Goal: Task Accomplishment & Management: Complete application form

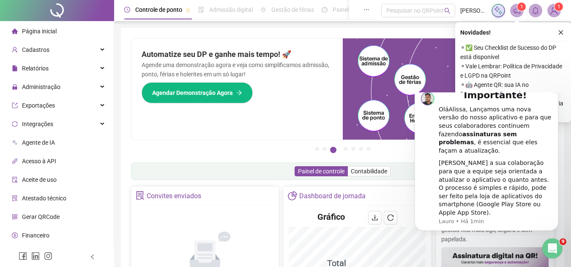
click at [556, 89] on icon "Dismiss notification" at bounding box center [555, 86] width 5 height 5
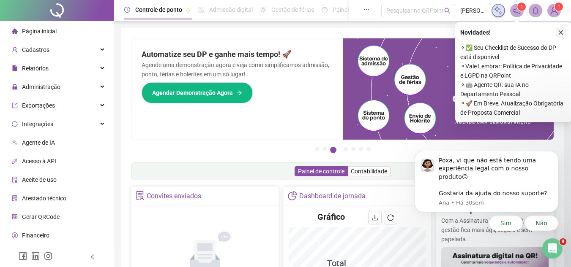
click at [560, 35] on button "button" at bounding box center [560, 32] width 10 height 10
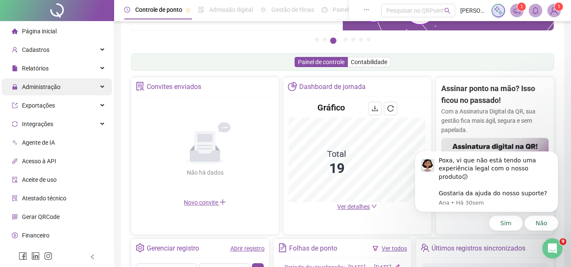
scroll to position [84, 0]
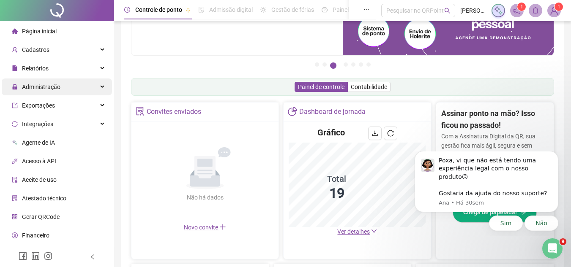
click at [88, 90] on div "Administração" at bounding box center [57, 87] width 110 height 17
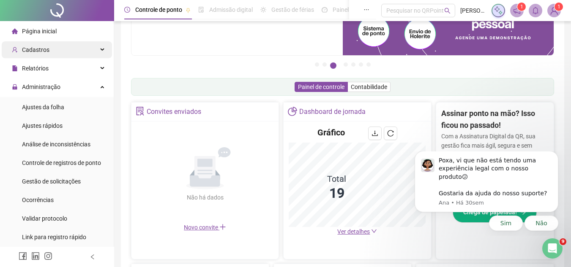
click at [98, 49] on div "Cadastros" at bounding box center [57, 49] width 110 height 17
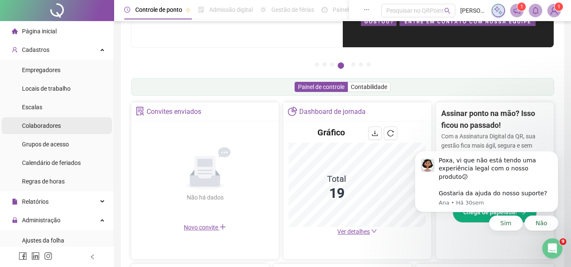
click at [69, 122] on li "Colaboradores" at bounding box center [57, 125] width 110 height 17
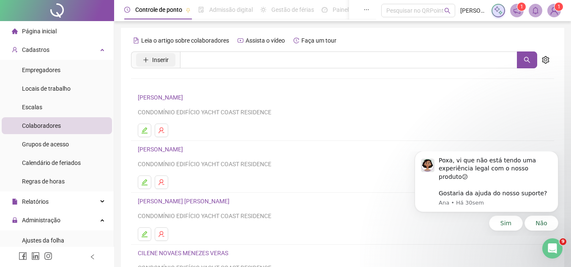
click at [147, 61] on icon "plus" at bounding box center [146, 60] width 6 height 6
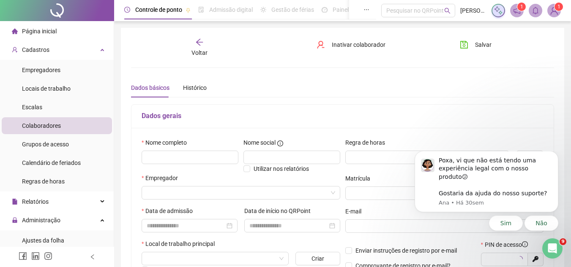
type input "*****"
click at [547, 226] on button "Não" at bounding box center [541, 223] width 34 height 15
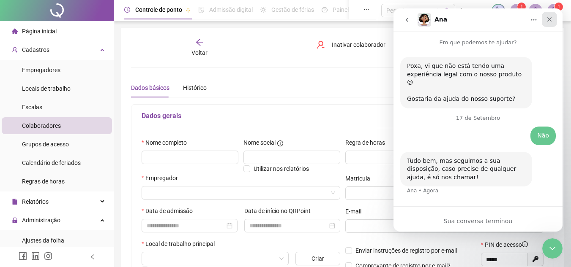
click at [550, 19] on icon "Fechar" at bounding box center [549, 19] width 7 height 7
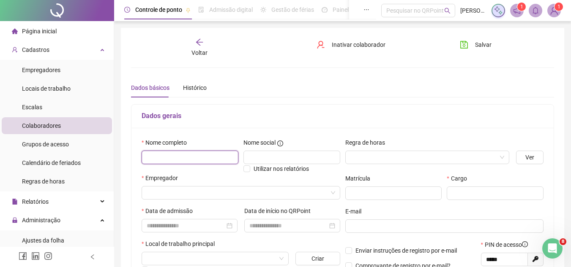
click at [188, 154] on input "text" at bounding box center [189, 158] width 97 height 14
click at [174, 193] on input "search" at bounding box center [237, 193] width 181 height 13
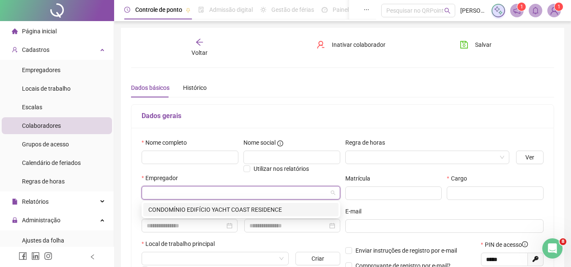
click at [187, 211] on div "CONDOMÍNIO EDIFÍCIO YACHT COAST RESIDENCE" at bounding box center [240, 209] width 185 height 9
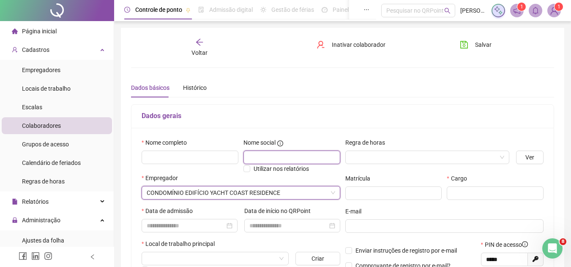
click at [258, 157] on input "text" at bounding box center [291, 158] width 97 height 14
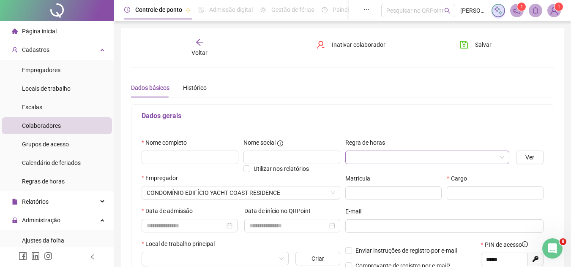
click at [389, 158] on input "search" at bounding box center [423, 157] width 147 height 13
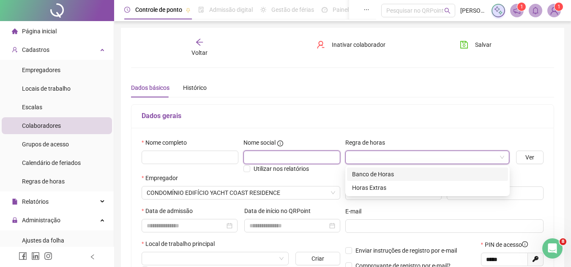
click at [281, 156] on input "text" at bounding box center [291, 158] width 97 height 14
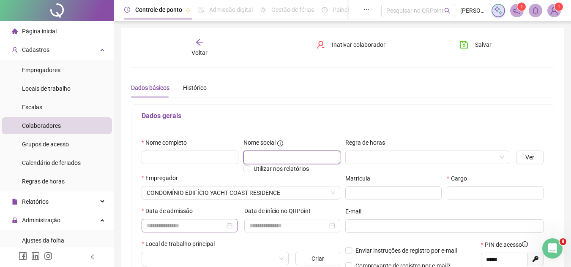
click at [201, 231] on div at bounding box center [189, 226] width 96 height 14
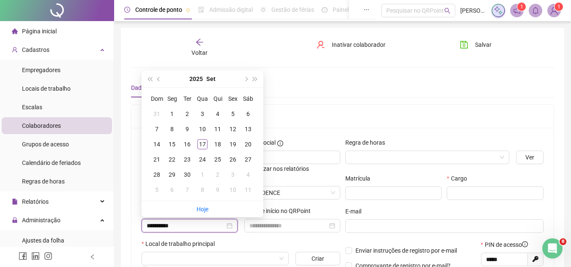
type input "**********"
click at [316, 121] on h5 "Dados gerais" at bounding box center [342, 116] width 402 height 10
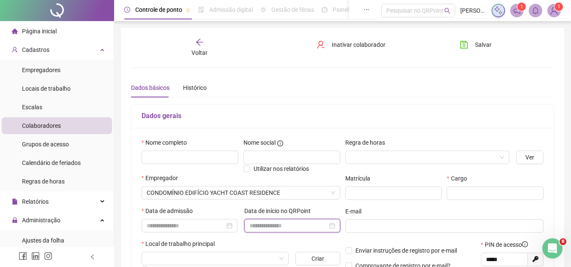
click at [294, 223] on input at bounding box center [288, 225] width 78 height 9
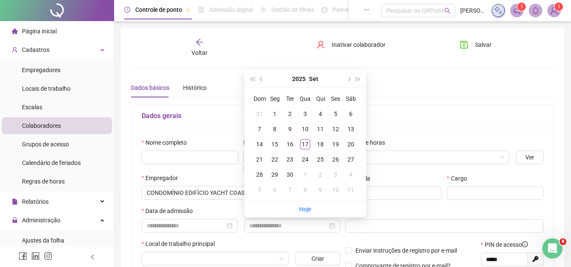
click at [309, 233] on div "Data de início no QRPoint" at bounding box center [292, 223] width 103 height 33
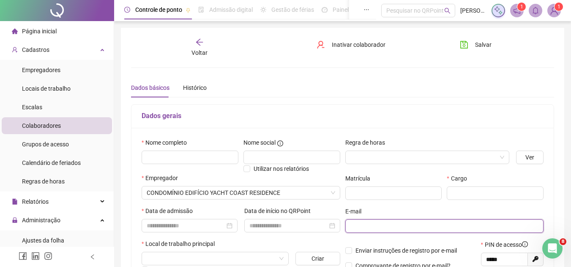
click at [372, 225] on input "text" at bounding box center [443, 226] width 187 height 9
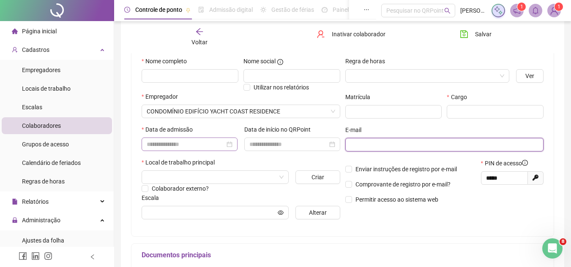
scroll to position [84, 0]
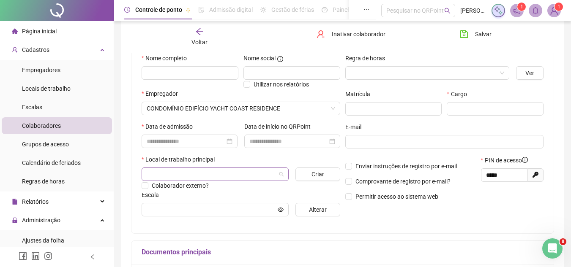
click at [210, 168] on input "search" at bounding box center [211, 174] width 129 height 13
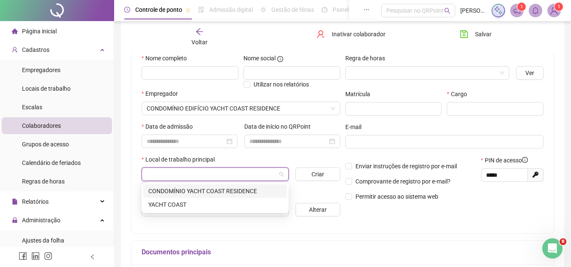
click at [196, 194] on div "CONDOMÍNIO YACHT COAST RESIDENCE" at bounding box center [214, 191] width 133 height 9
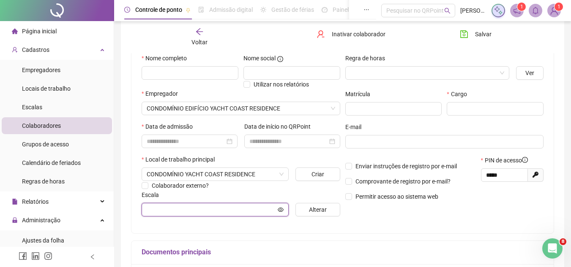
click at [278, 210] on icon "eye" at bounding box center [281, 209] width 6 height 4
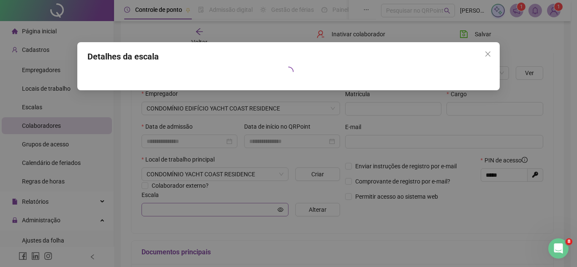
click at [278, 210] on div "Detalhes da escala" at bounding box center [288, 133] width 577 height 267
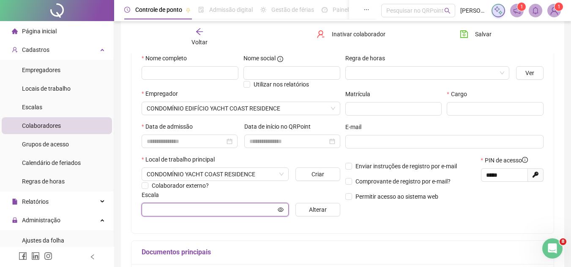
click at [272, 210] on input "text" at bounding box center [211, 209] width 129 height 9
click at [254, 207] on input "text" at bounding box center [211, 209] width 129 height 9
click at [280, 212] on icon "eye" at bounding box center [281, 210] width 6 height 6
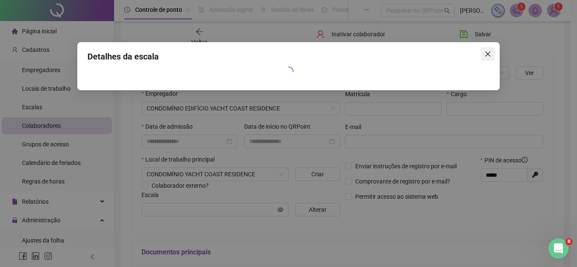
click at [490, 57] on button "Close" at bounding box center [488, 54] width 14 height 14
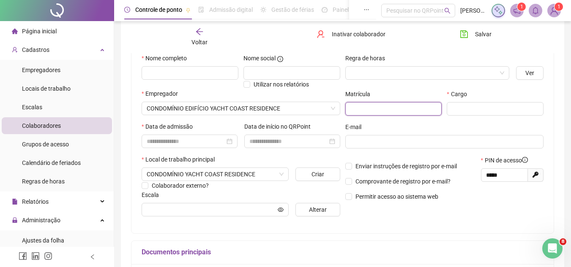
click at [394, 112] on input "text" at bounding box center [393, 109] width 97 height 14
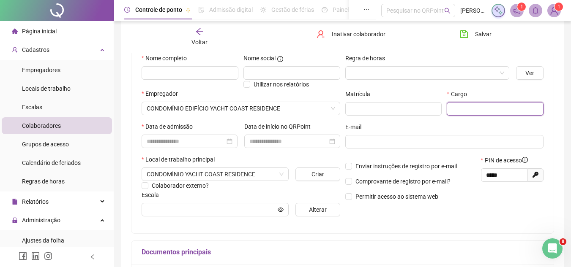
click at [460, 112] on input "text" at bounding box center [494, 109] width 97 height 14
type input "*"
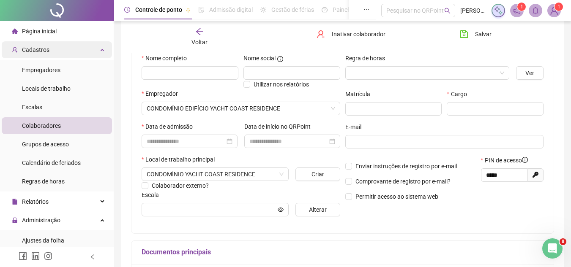
click at [98, 52] on div "Cadastros" at bounding box center [57, 49] width 110 height 17
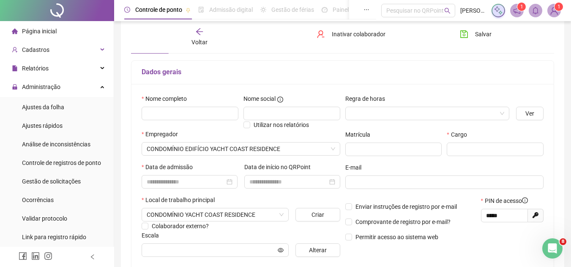
scroll to position [0, 0]
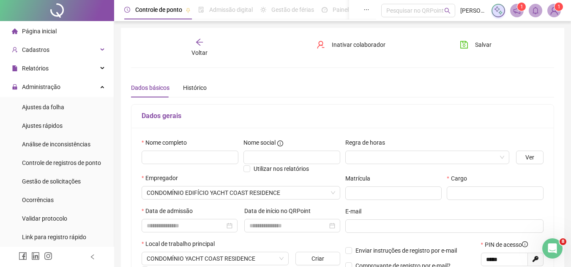
click at [199, 44] on icon "arrow-left" at bounding box center [199, 42] width 7 height 7
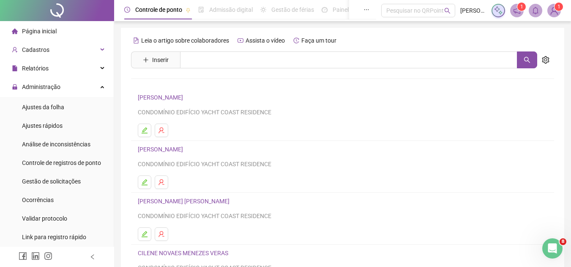
click at [67, 28] on li "Página inicial" at bounding box center [57, 31] width 110 height 17
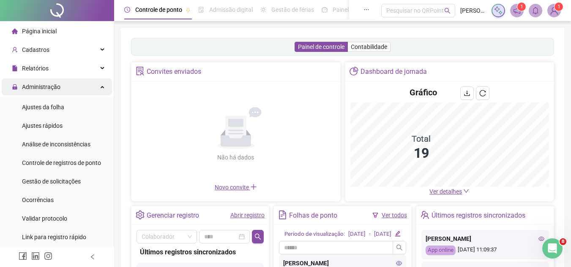
click at [94, 89] on div "Administração" at bounding box center [57, 87] width 110 height 17
